Goal: Find contact information: Find contact information

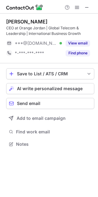
scroll to position [139, 98]
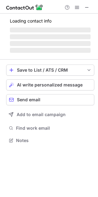
scroll to position [139, 98]
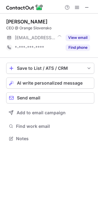
scroll to position [3, 3]
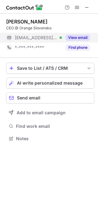
click at [83, 37] on button "View email" at bounding box center [78, 38] width 24 height 6
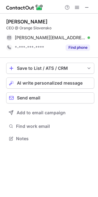
scroll to position [3, 3]
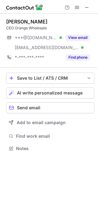
scroll to position [144, 98]
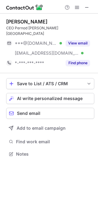
scroll to position [144, 98]
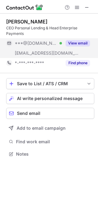
click at [87, 41] on button "View email" at bounding box center [78, 43] width 24 height 6
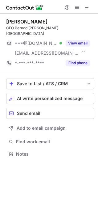
scroll to position [144, 98]
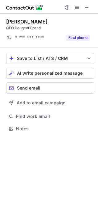
scroll to position [124, 98]
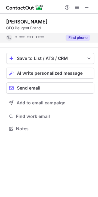
click at [83, 38] on button "Find phone" at bounding box center [78, 38] width 24 height 6
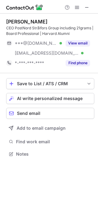
scroll to position [149, 98]
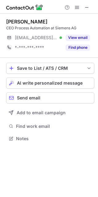
scroll to position [134, 98]
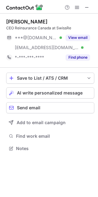
scroll to position [144, 98]
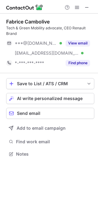
scroll to position [149, 98]
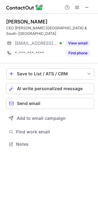
scroll to position [139, 98]
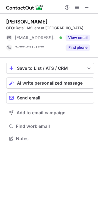
scroll to position [3, 3]
